Goal: Information Seeking & Learning: Learn about a topic

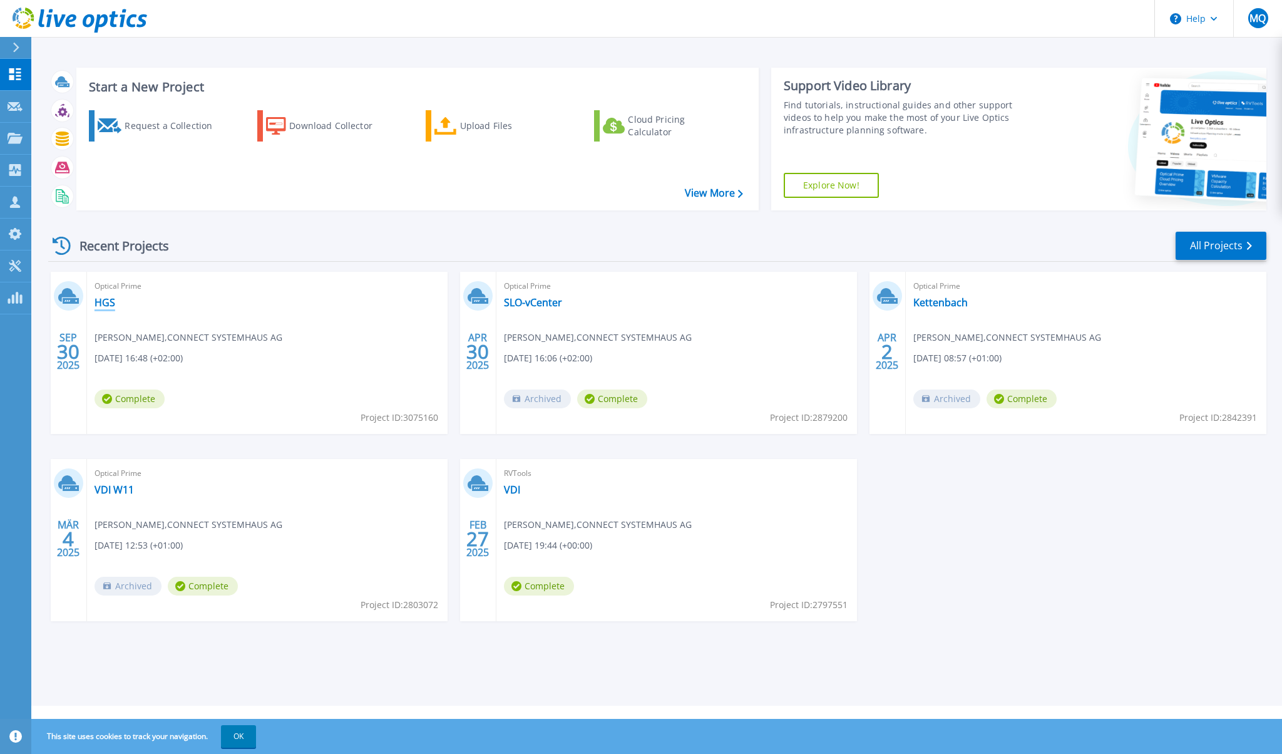
click at [99, 304] on link "HGS" at bounding box center [105, 302] width 21 height 13
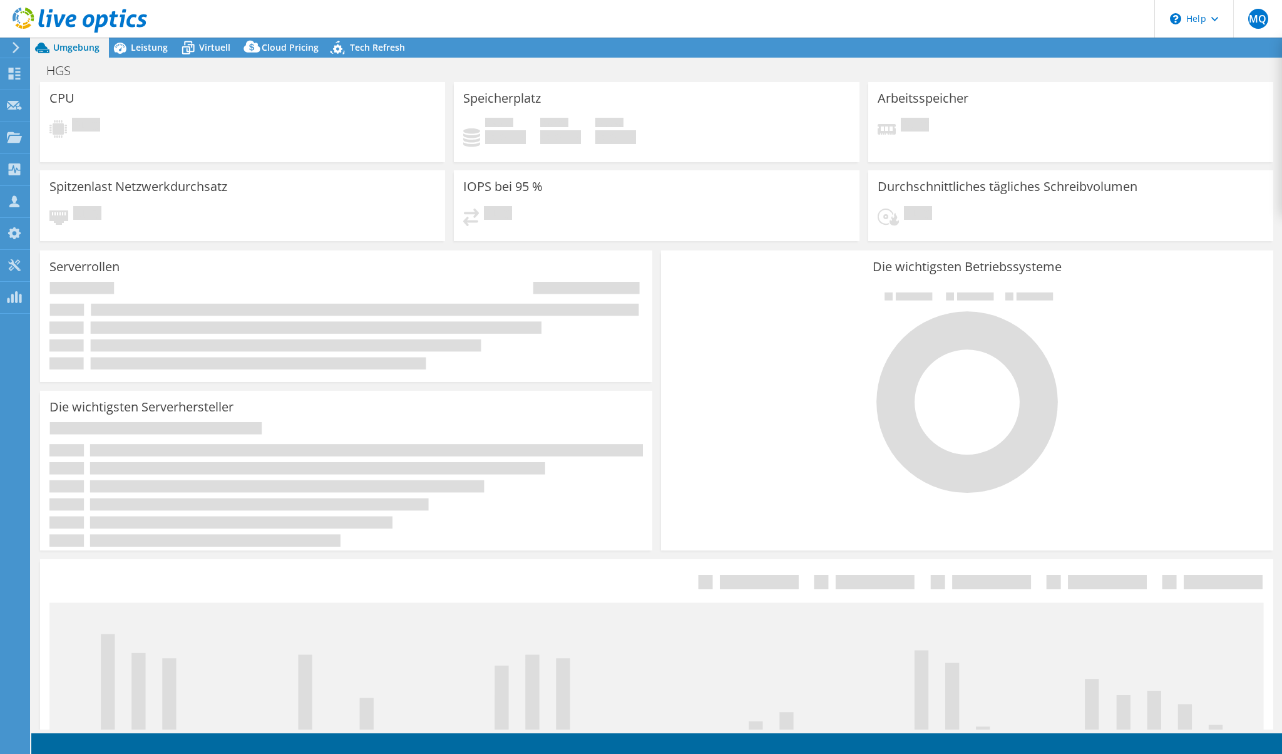
select select "USD"
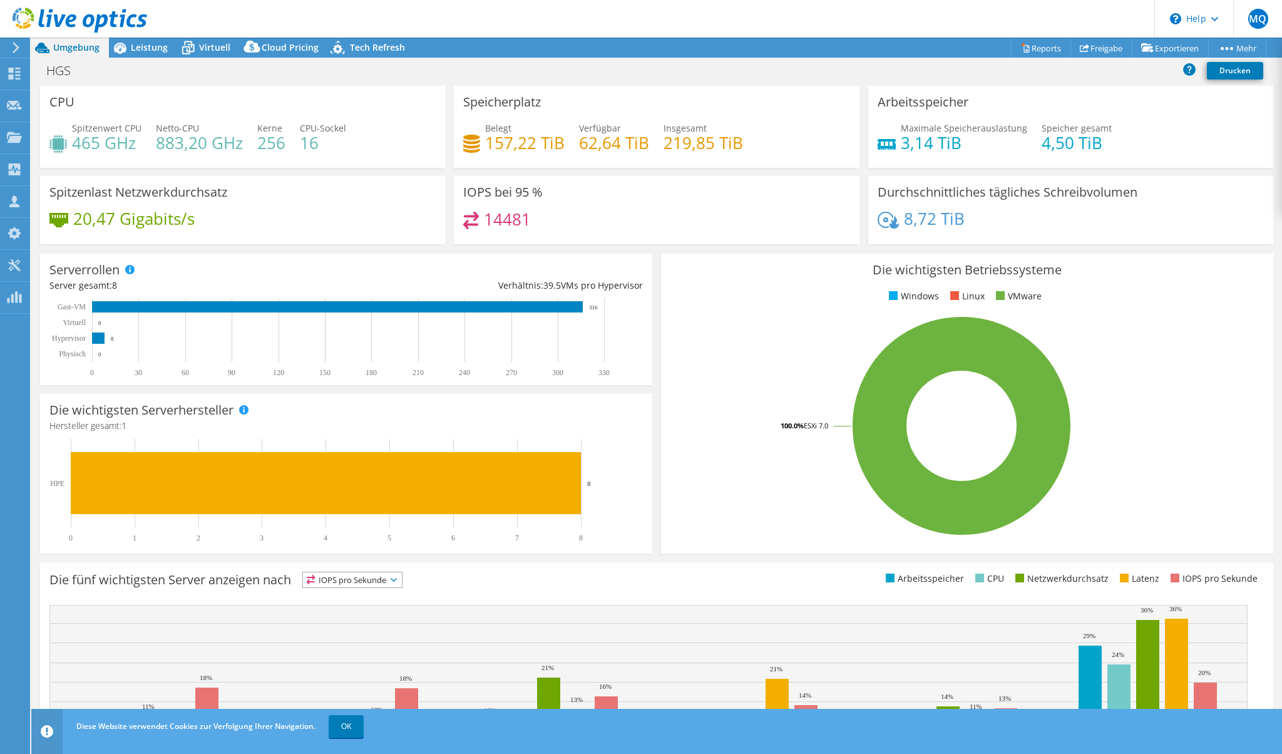
drag, startPoint x: 155, startPoint y: 49, endPoint x: 161, endPoint y: 58, distance: 10.4
click at [155, 49] on span "Leistung" at bounding box center [149, 47] width 37 height 12
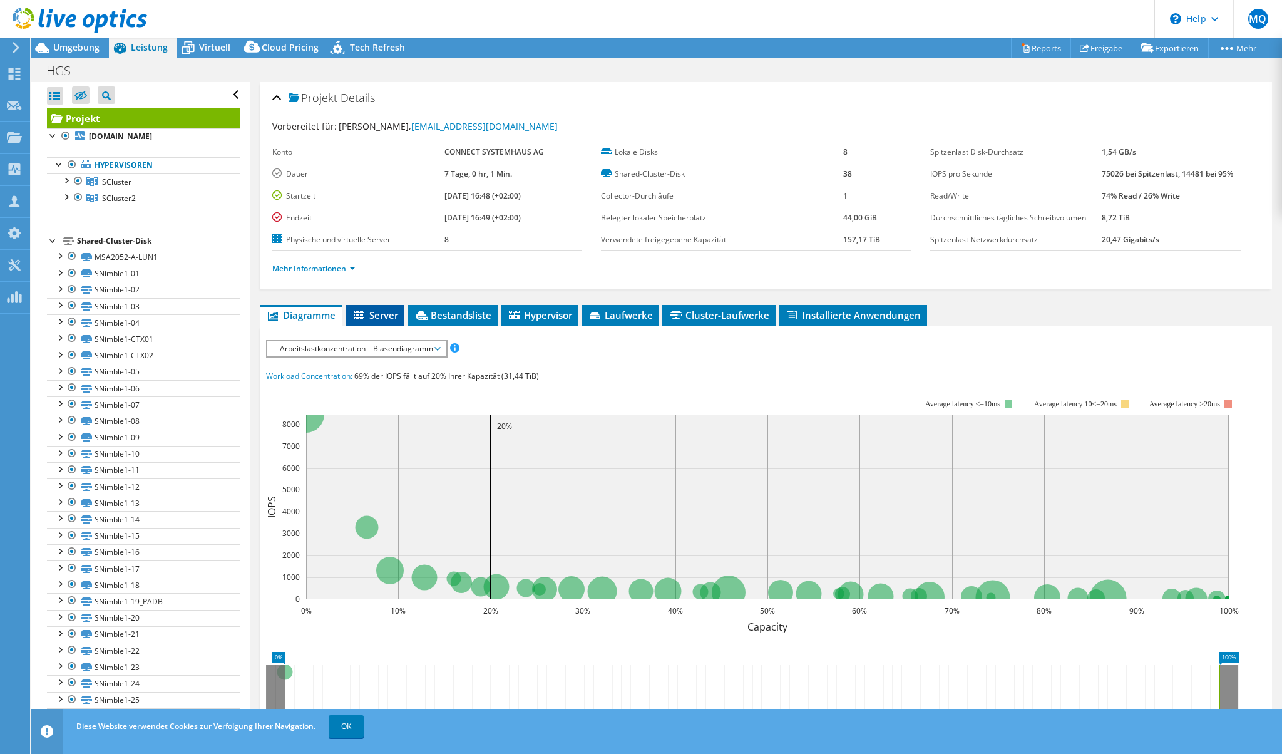
click at [389, 319] on span "Server" at bounding box center [375, 315] width 46 height 13
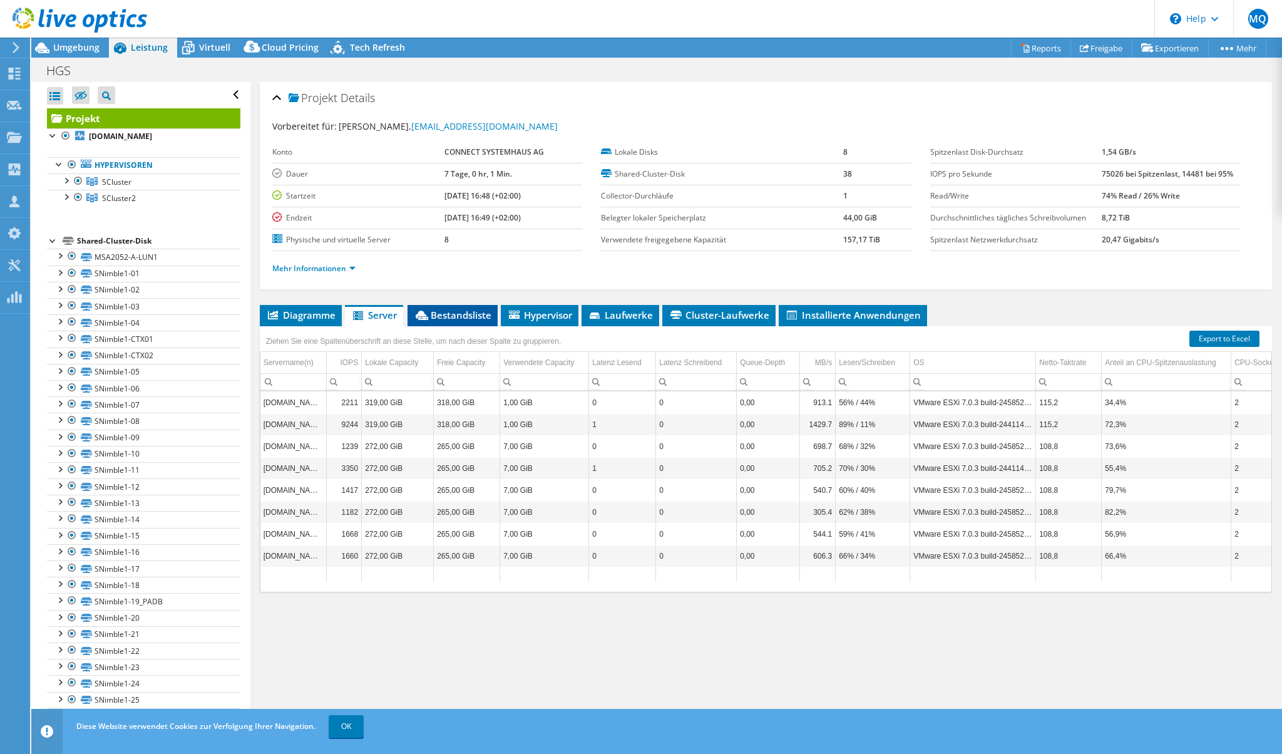
click at [444, 320] on span "Bestandsliste" at bounding box center [453, 315] width 78 height 13
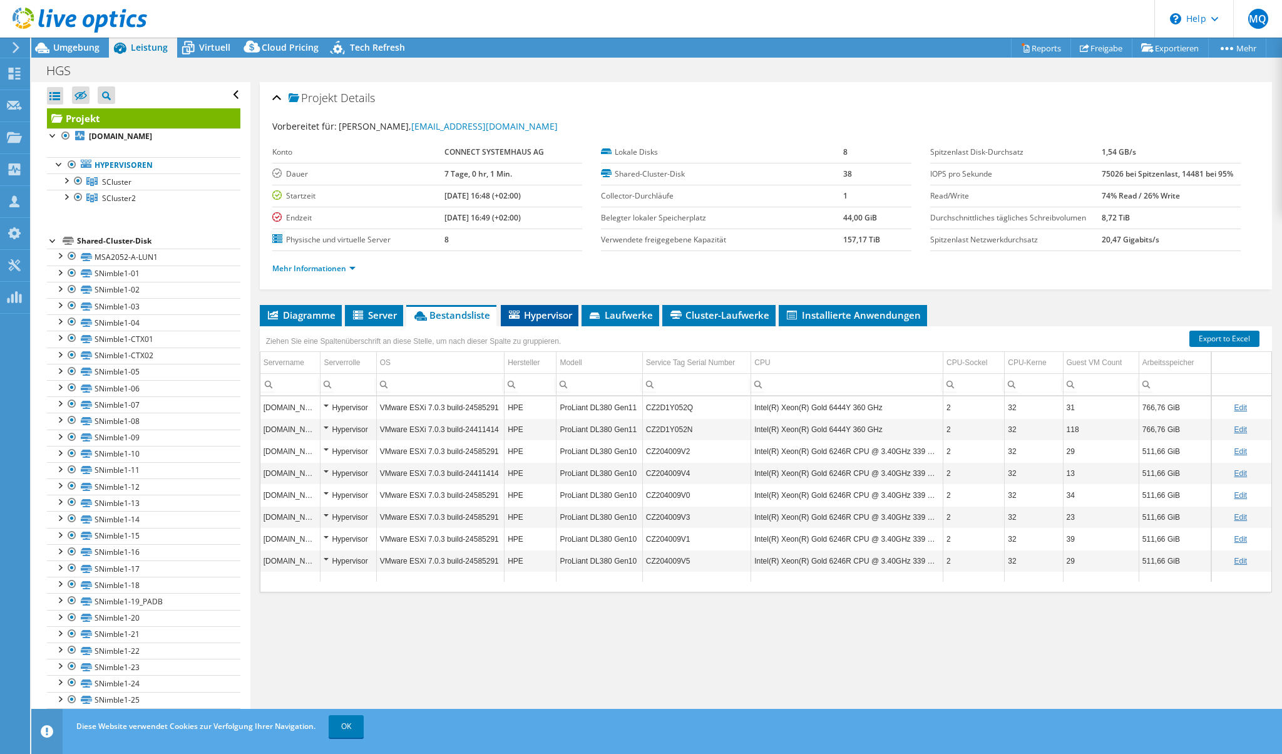
click at [561, 310] on span "Hypervisor" at bounding box center [539, 315] width 65 height 13
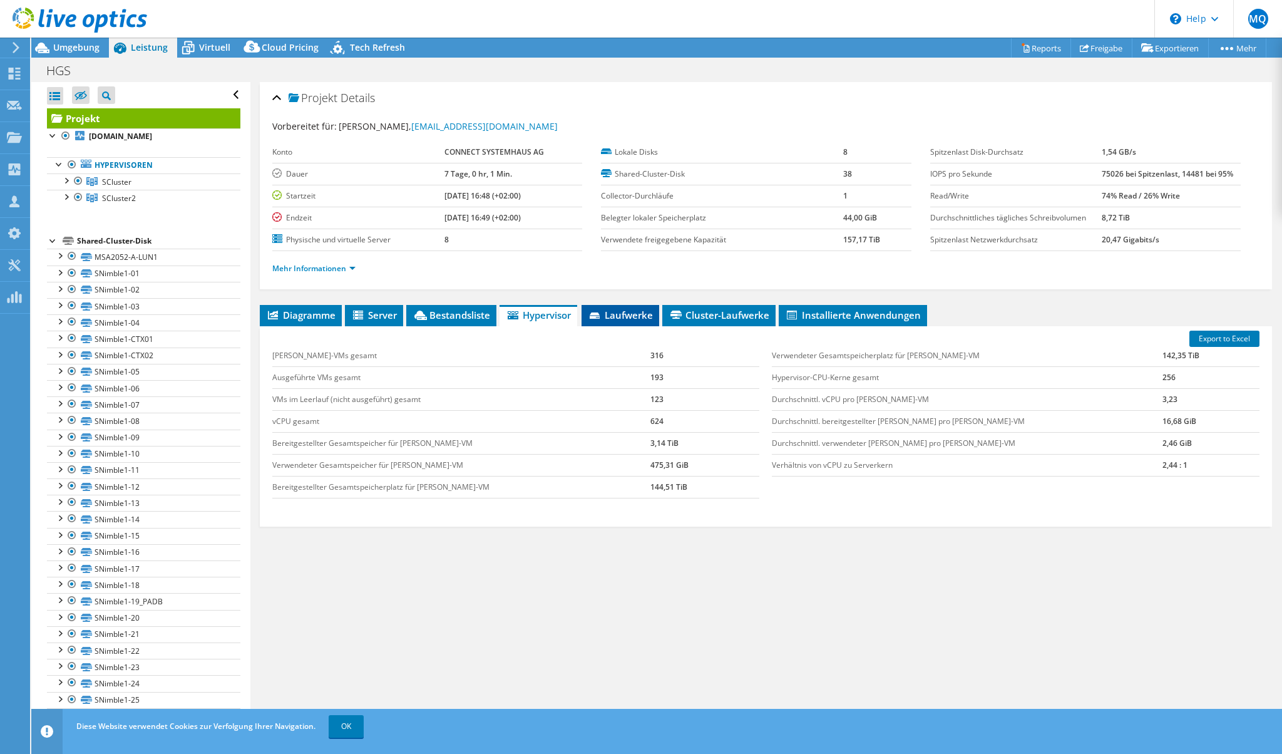
click at [620, 320] on span "Laufwerke" at bounding box center [620, 315] width 65 height 13
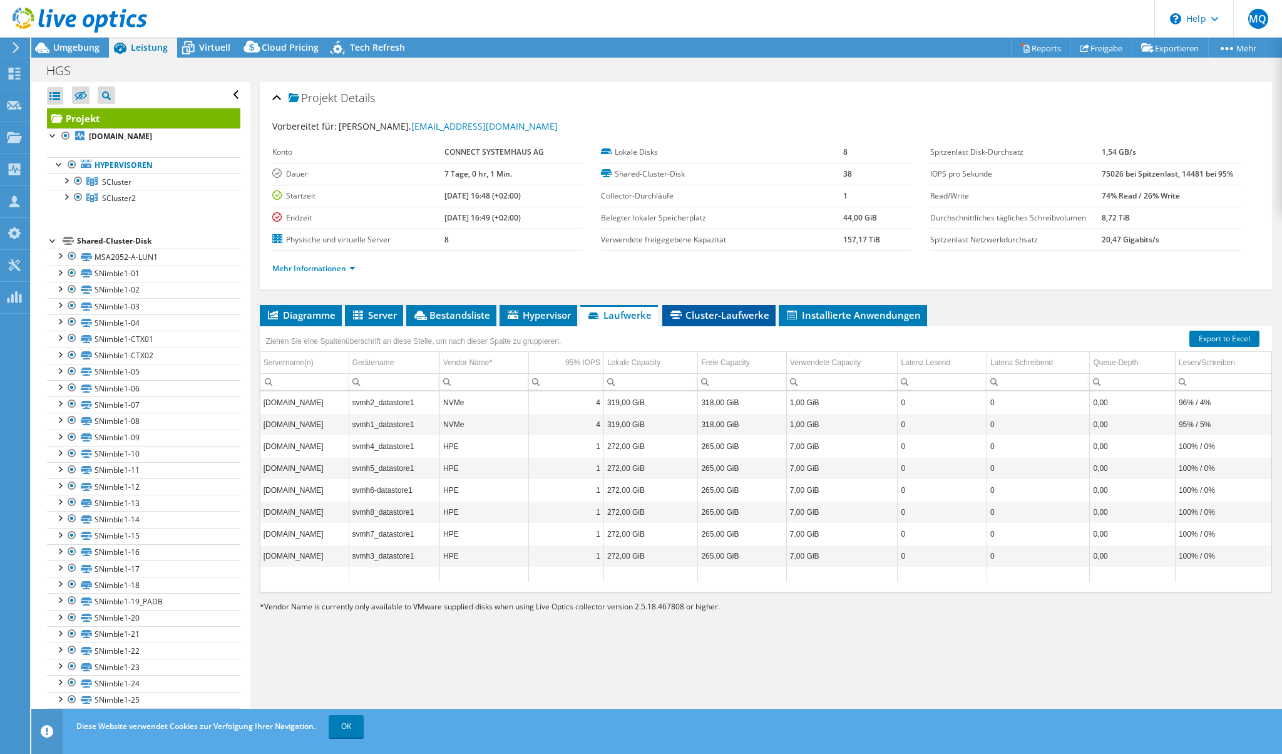
click at [740, 315] on span "Cluster-Laufwerke" at bounding box center [719, 315] width 101 height 13
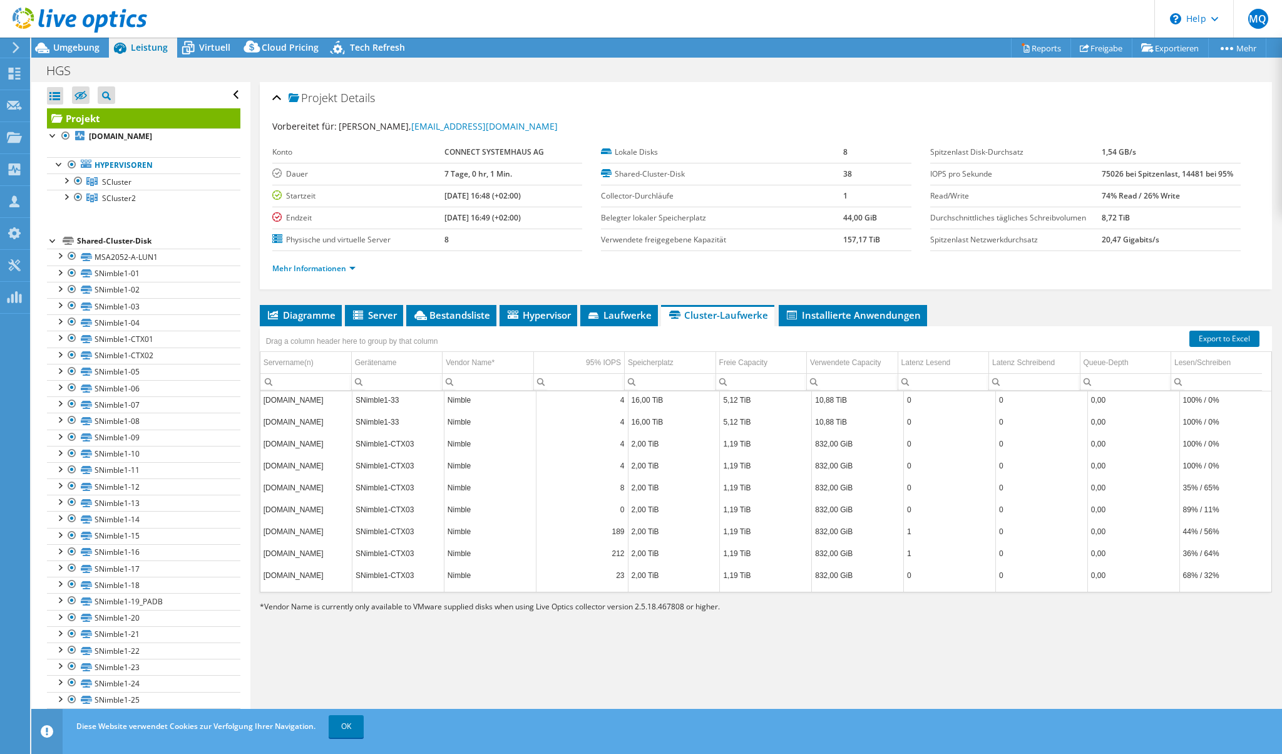
scroll to position [6216, 0]
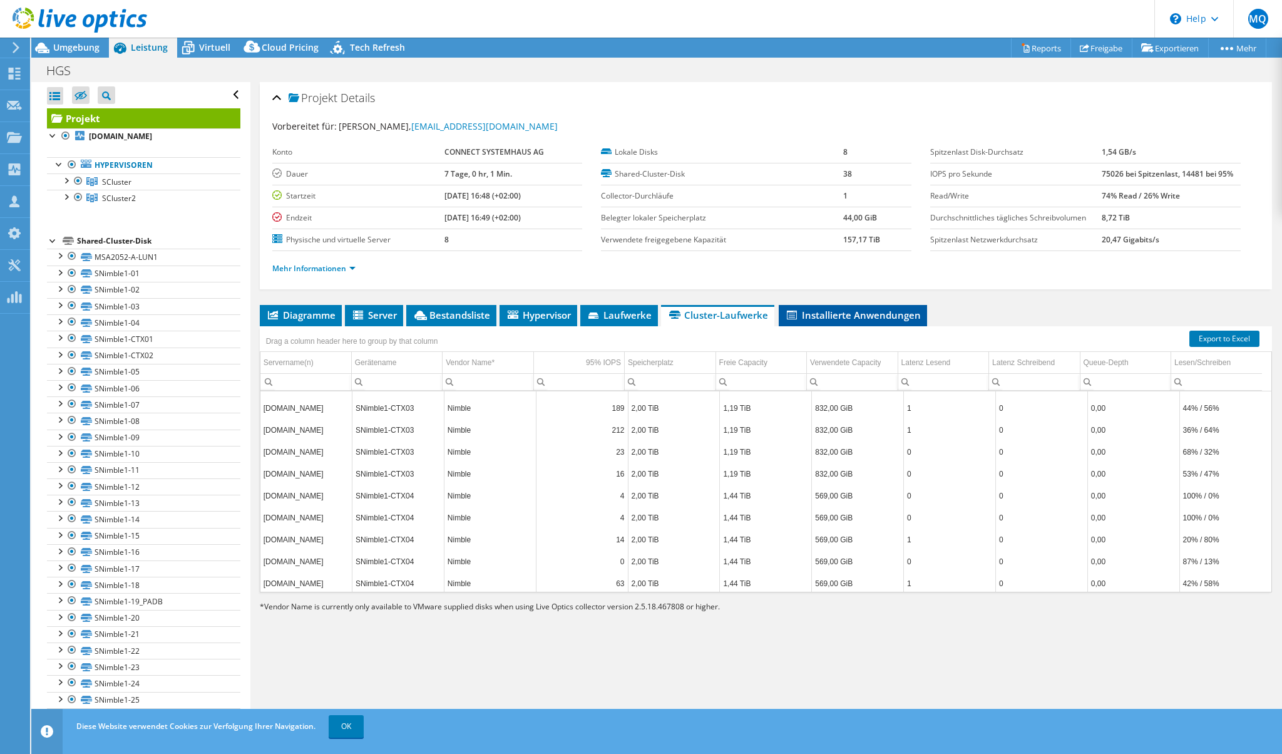
click at [822, 316] on span "Installierte Anwendungen" at bounding box center [853, 315] width 136 height 13
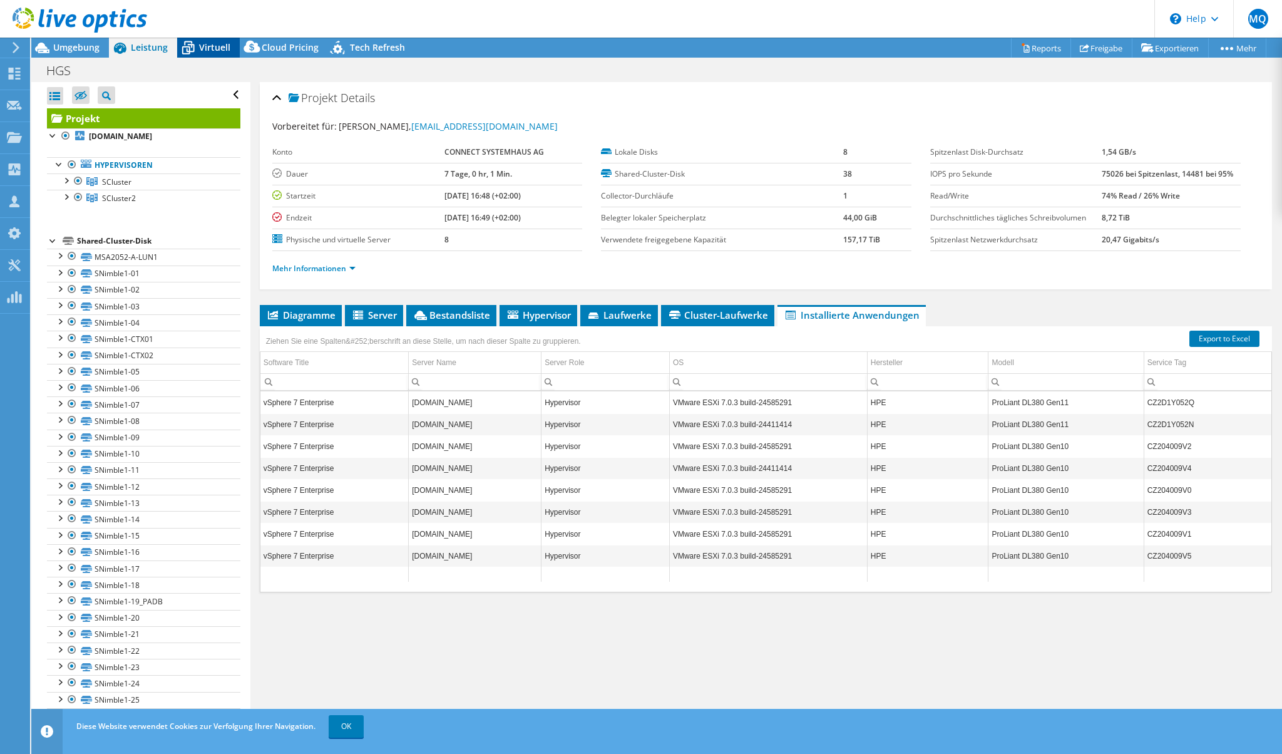
click at [220, 56] on div "Virtuell" at bounding box center [208, 48] width 63 height 20
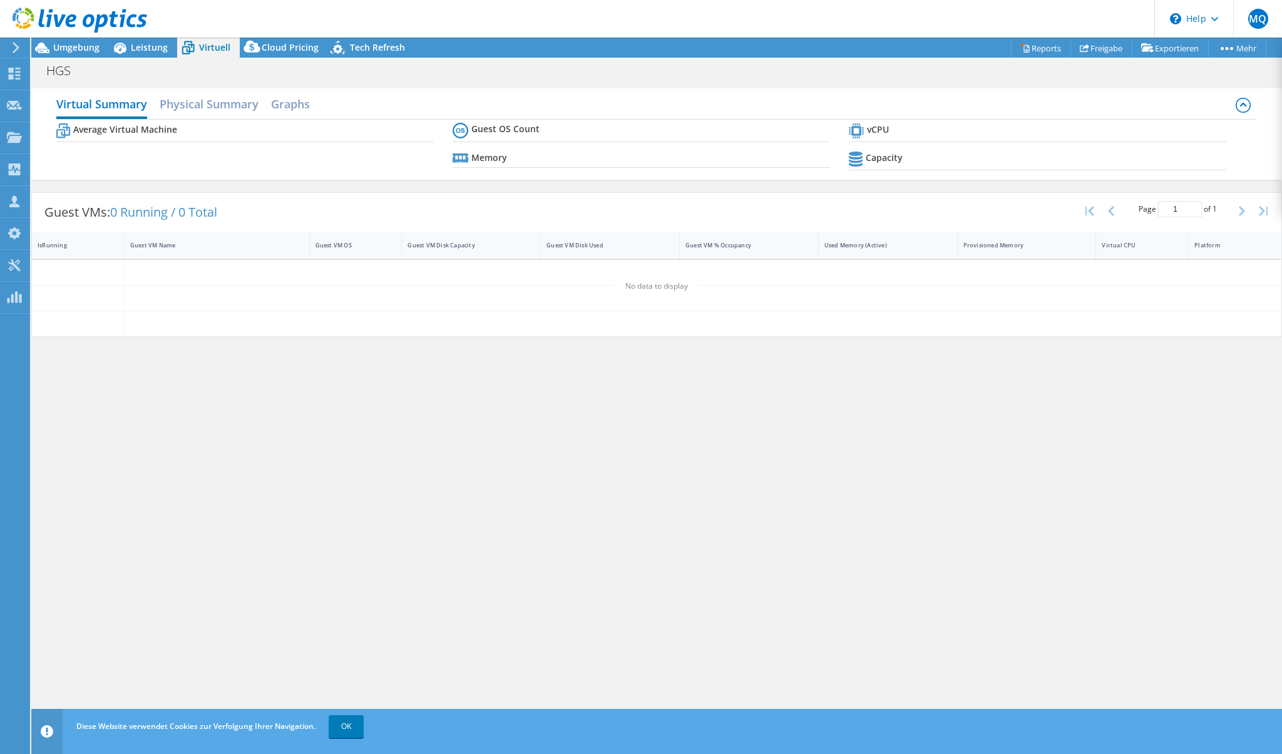
click at [220, 49] on span "Virtuell" at bounding box center [214, 47] width 31 height 12
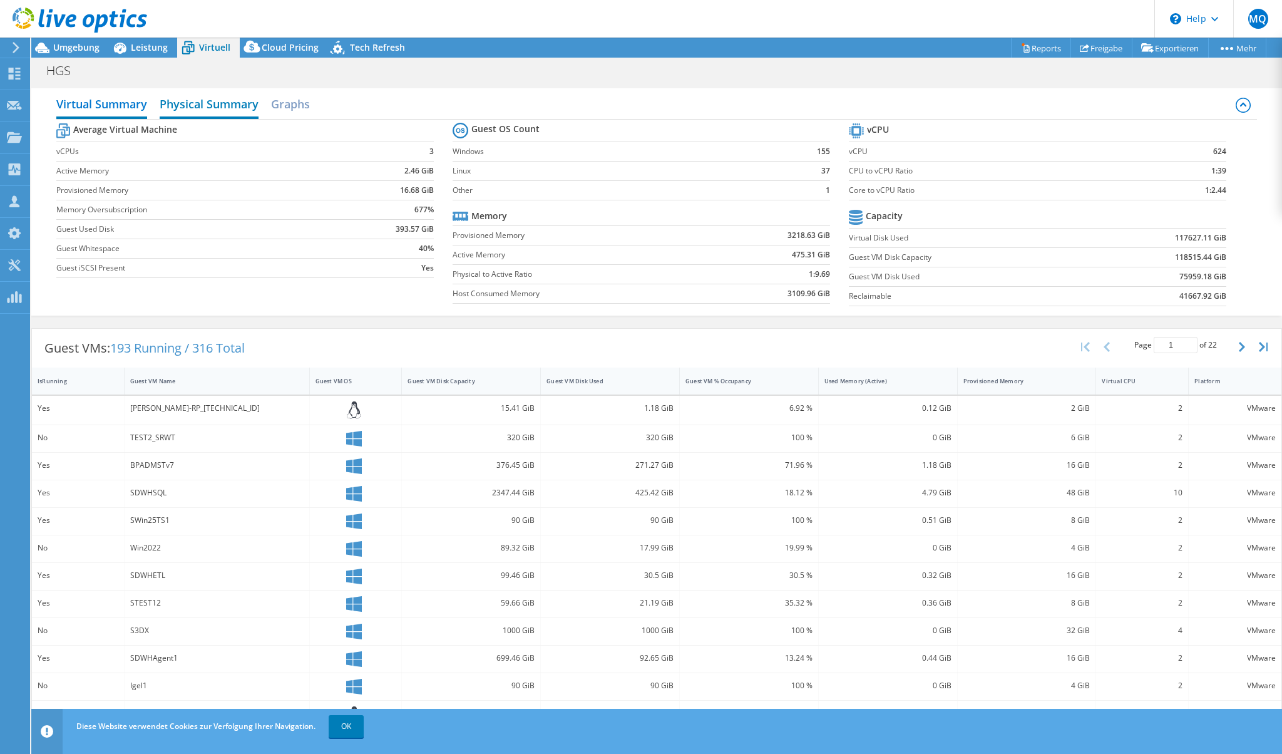
click at [243, 100] on h2 "Physical Summary" at bounding box center [209, 105] width 99 height 28
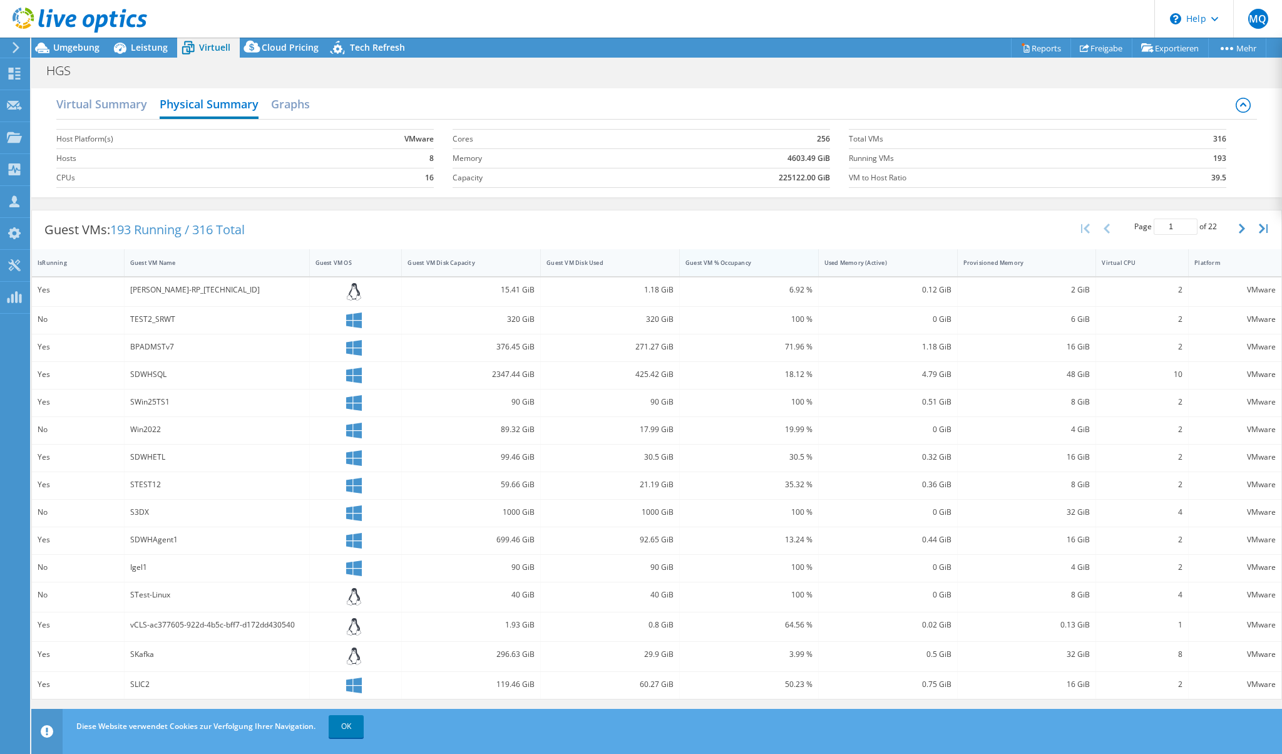
click at [771, 269] on div "Guest VM % Occupancy" at bounding box center [741, 262] width 123 height 19
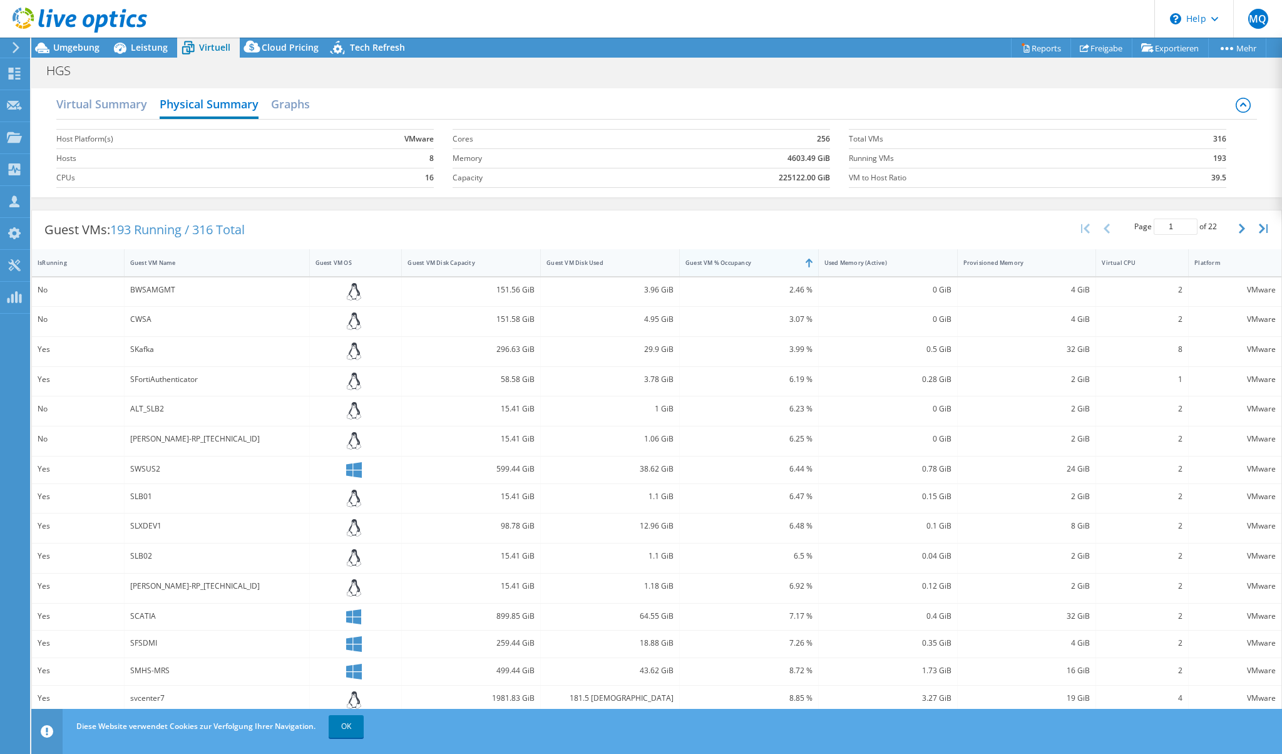
click at [771, 269] on div "Guest VM % Occupancy" at bounding box center [741, 262] width 123 height 19
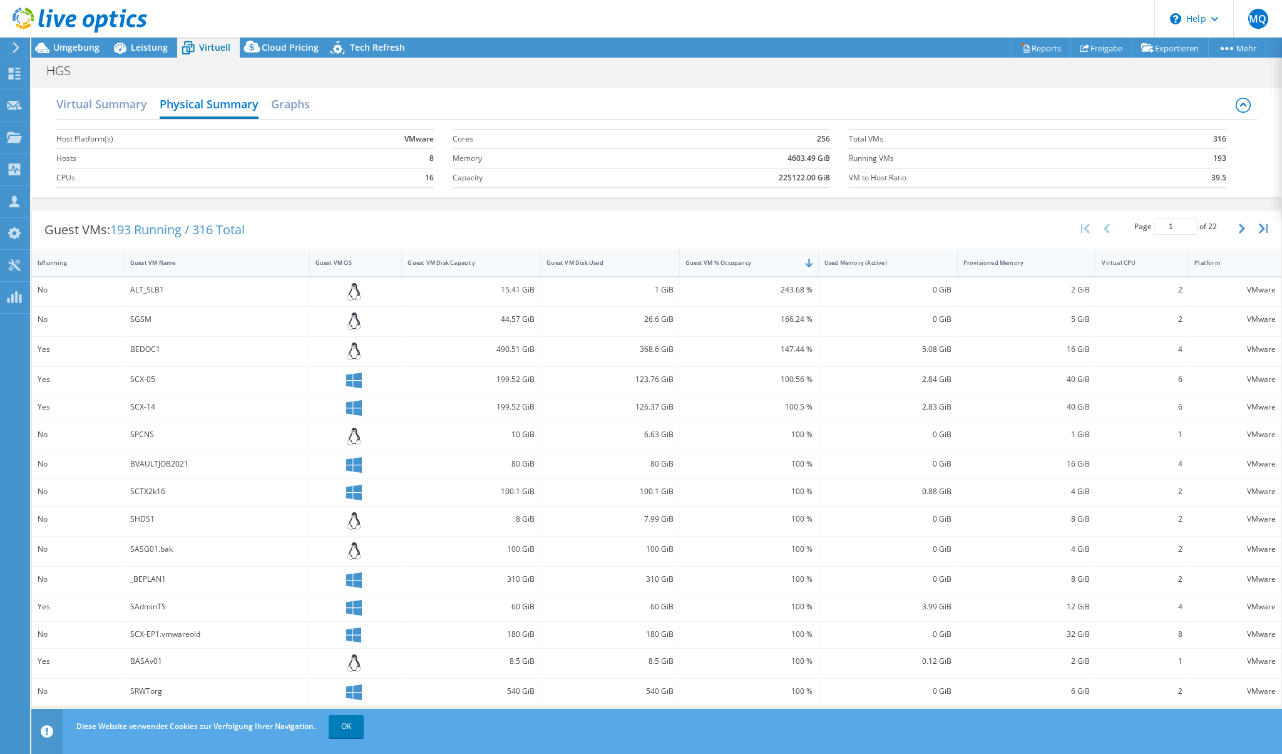
click at [1055, 268] on div "Provisioned Memory" at bounding box center [1019, 262] width 123 height 19
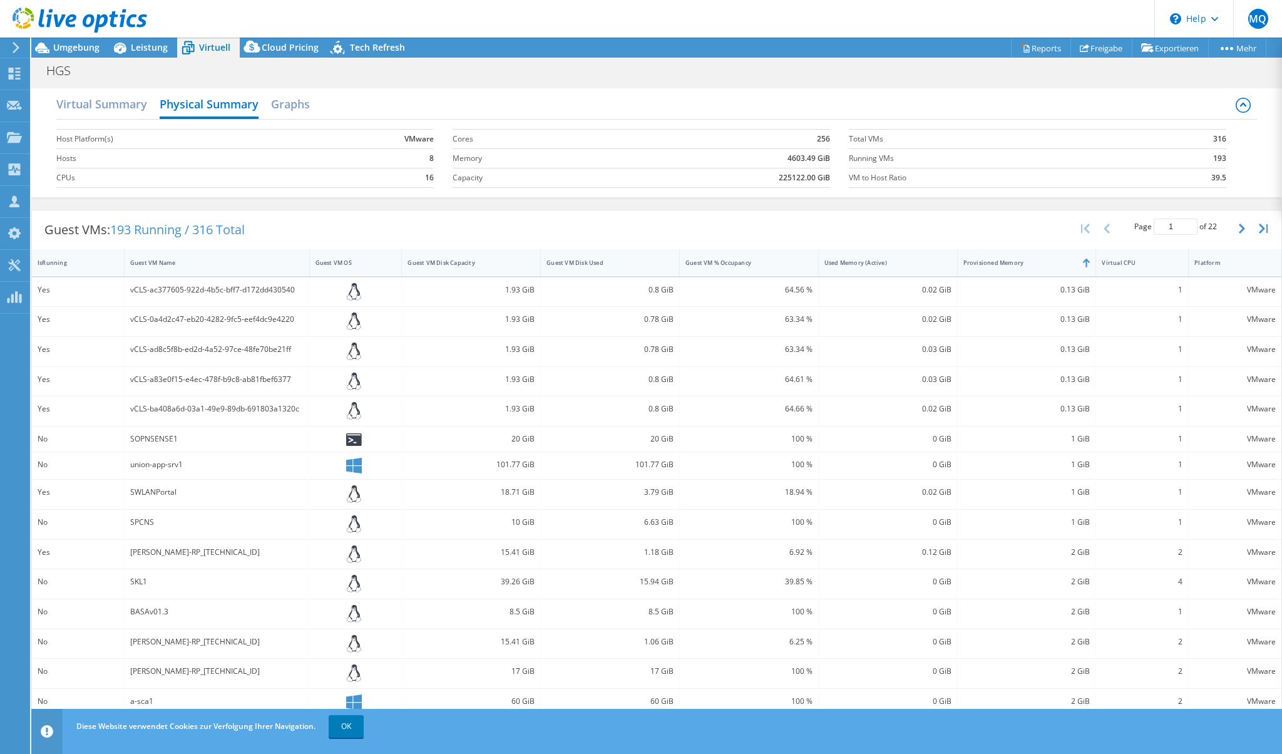
click at [539, 234] on div "Guest VMs: 193 Running / 316 Total Page 1 of 22 5 rows 10 rows 20 rows 25 rows …" at bounding box center [656, 229] width 1249 height 39
click at [310, 95] on h2 "Graphs" at bounding box center [290, 105] width 39 height 28
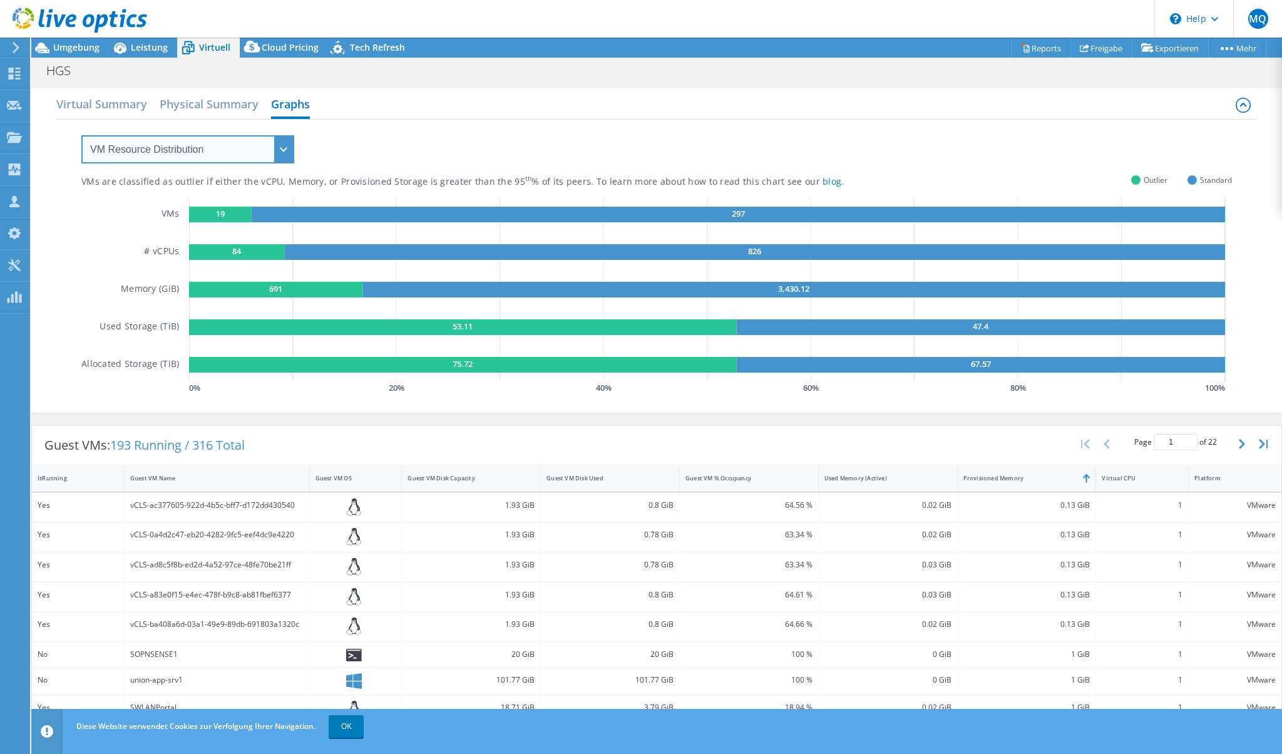
click at [232, 156] on select "VM Resource Distribution Provisioning Contrast Over Provisioning" at bounding box center [187, 149] width 213 height 28
select select "Over Provisioning"
click at [81, 135] on select "VM Resource Distribution Provisioning Contrast Over Provisioning" at bounding box center [187, 149] width 213 height 28
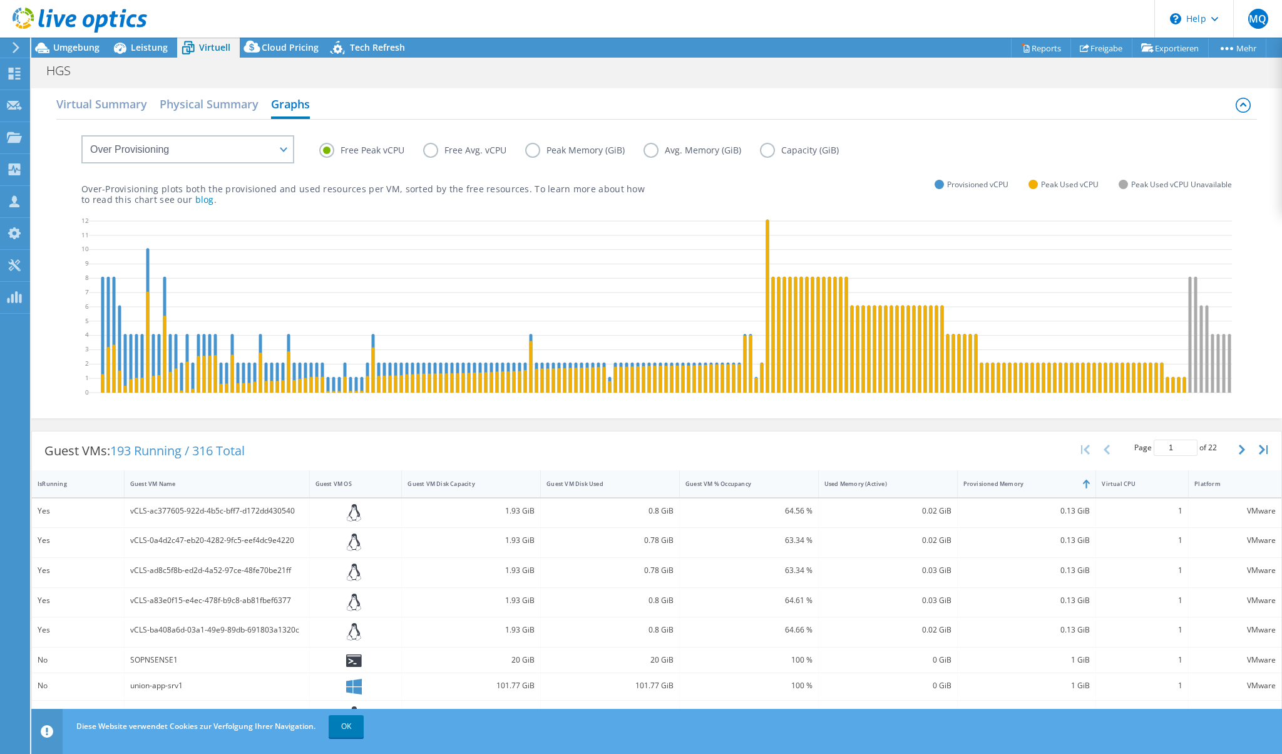
click at [473, 153] on label "Free Avg. vCPU" at bounding box center [474, 150] width 102 height 15
click at [0, 0] on input "Free Avg. vCPU" at bounding box center [0, 0] width 0 height 0
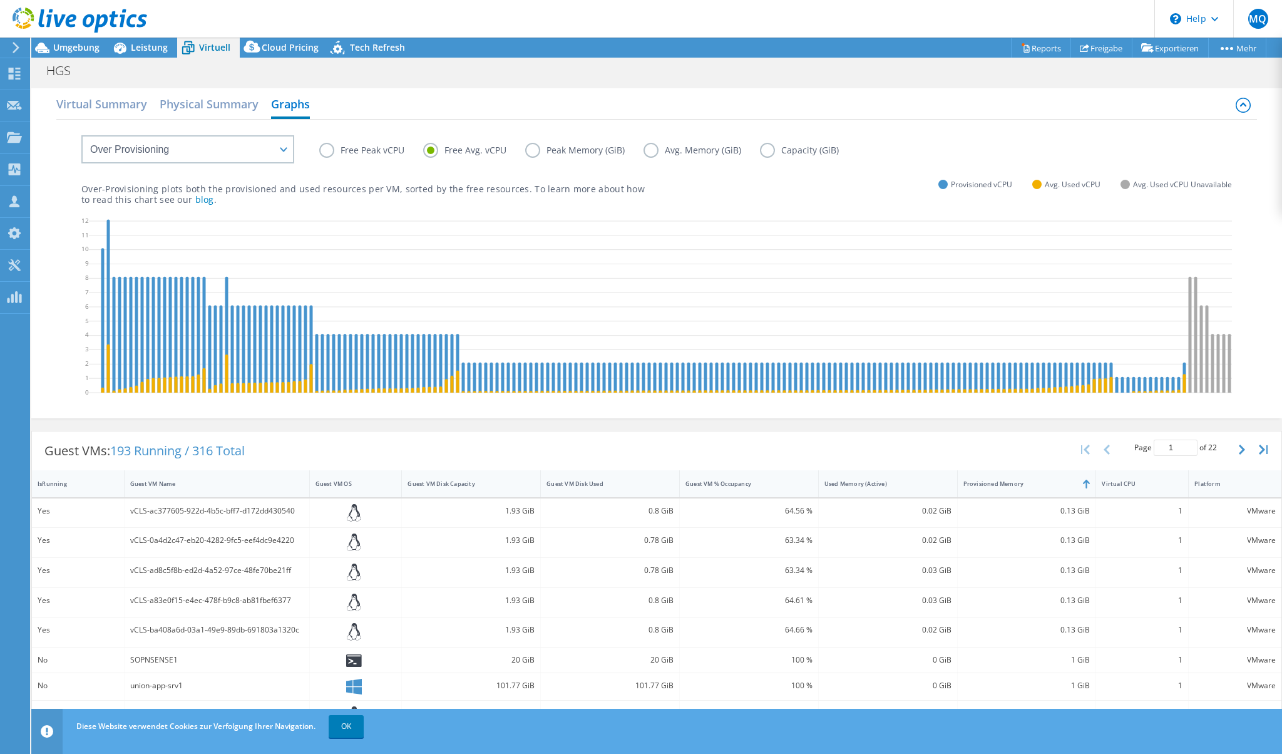
click at [377, 156] on label "Free Peak vCPU" at bounding box center [371, 150] width 104 height 15
click at [0, 0] on input "Free Peak vCPU" at bounding box center [0, 0] width 0 height 0
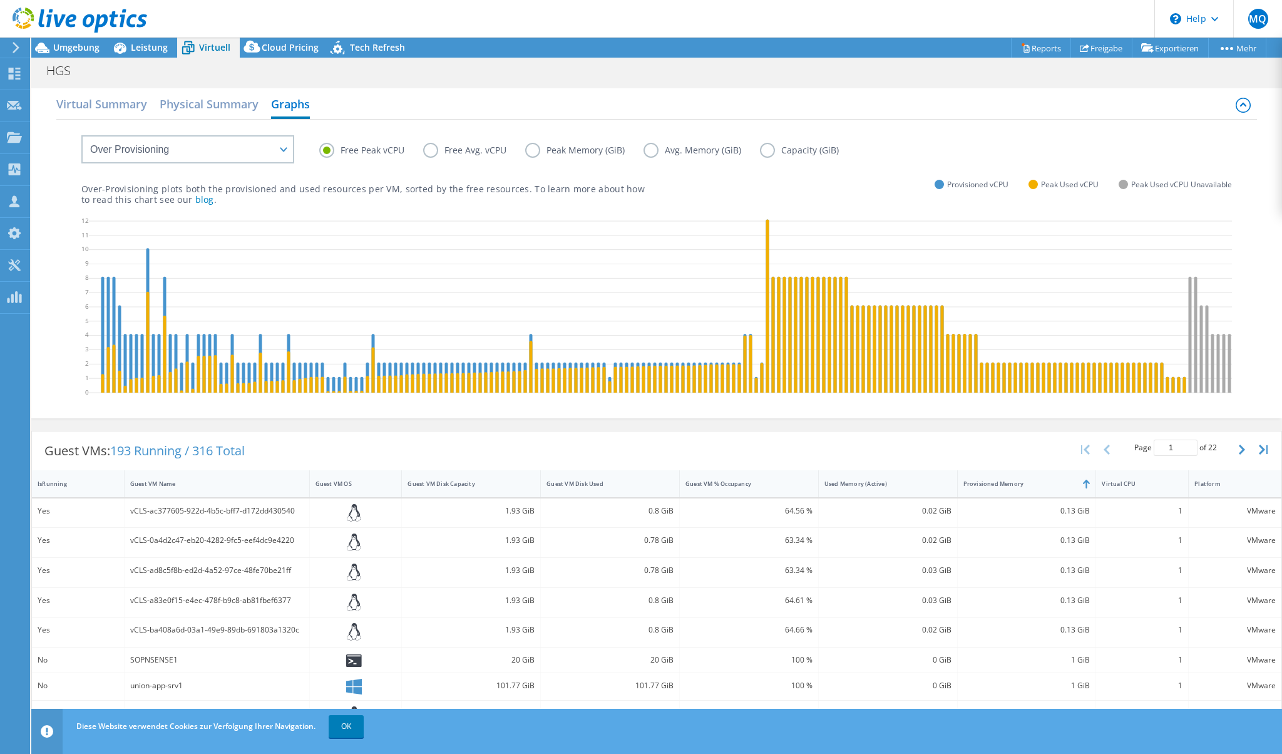
scroll to position [223, 0]
